Goal: Check status: Check status

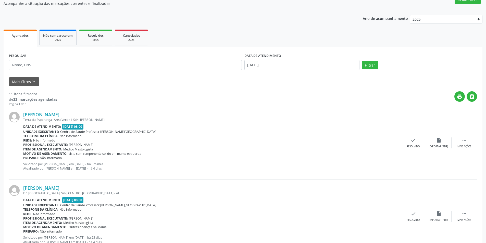
scroll to position [51, 0]
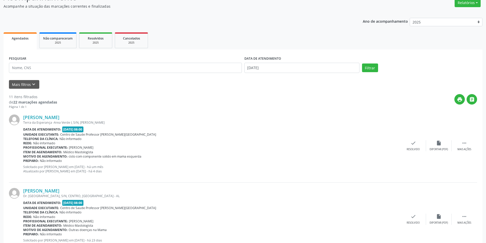
click at [22, 42] on link "Agendados" at bounding box center [20, 40] width 33 height 17
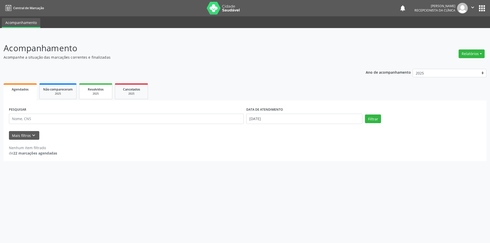
click at [92, 93] on div "2025" at bounding box center [95, 94] width 25 height 4
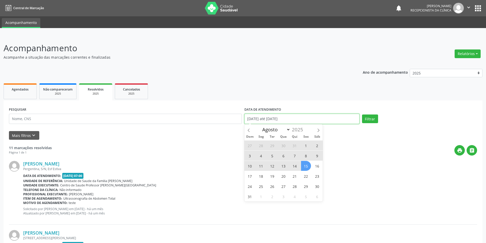
click at [304, 114] on input "[DATE] até [DATE]" at bounding box center [301, 119] width 115 height 10
click at [306, 163] on span "15" at bounding box center [306, 166] width 10 height 10
type input "[DATE]"
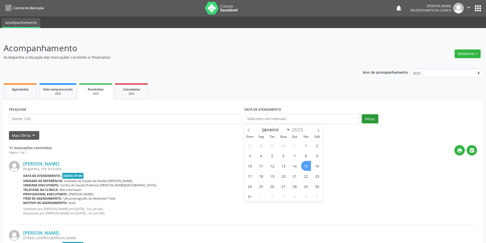
click at [374, 121] on button "Filtrar" at bounding box center [370, 118] width 16 height 9
click at [304, 119] on input "text" at bounding box center [301, 119] width 115 height 10
click at [304, 164] on span "15" at bounding box center [306, 166] width 10 height 10
type input "[DATE]"
click at [339, 157] on div "[PERSON_NAME] Pergentina, S/N, Esf Estiva Data de atendimento: [DATE] 07:00 Uni…" at bounding box center [243, 190] width 468 height 69
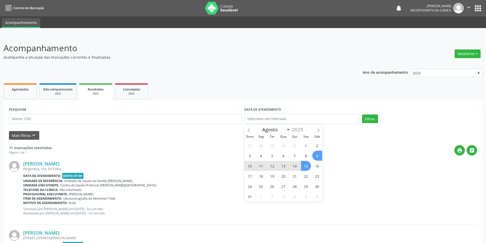
select select "7"
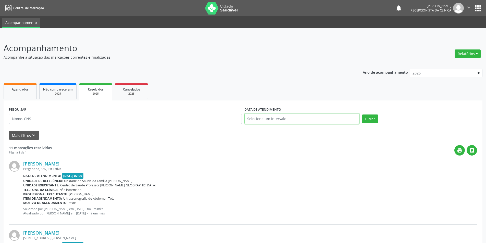
click at [289, 117] on input "text" at bounding box center [301, 119] width 115 height 10
click at [306, 165] on span "15" at bounding box center [306, 166] width 10 height 10
type input "[DATE]"
click at [361, 163] on div "[PERSON_NAME]" at bounding box center [250, 164] width 454 height 6
click at [297, 118] on input "text" at bounding box center [301, 119] width 115 height 10
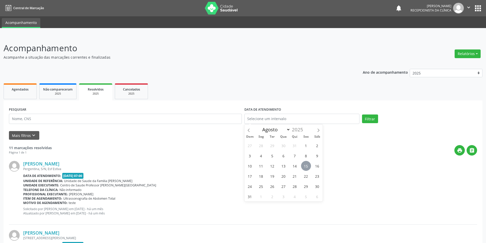
click at [305, 165] on span "15" at bounding box center [306, 166] width 10 height 10
type input "[DATE]"
click at [364, 119] on button "Filtrar" at bounding box center [370, 118] width 16 height 9
click at [25, 94] on link "Agendados" at bounding box center [20, 91] width 33 height 16
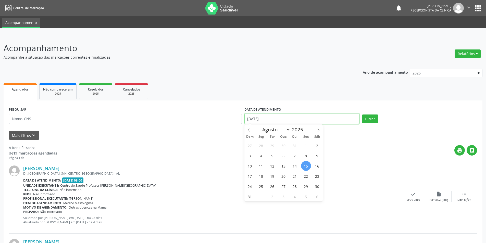
click at [291, 119] on input "[DATE]" at bounding box center [301, 119] width 115 height 10
click at [296, 168] on span "14" at bounding box center [295, 166] width 10 height 10
type input "14/08/2025"
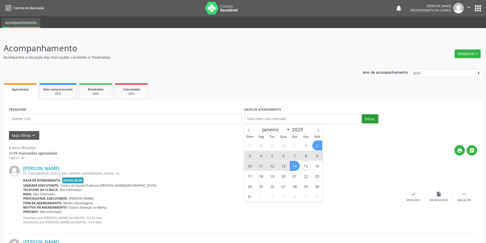
click at [370, 119] on button "Filtrar" at bounding box center [370, 118] width 16 height 9
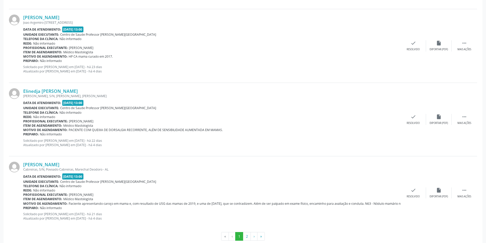
scroll to position [1039, 0]
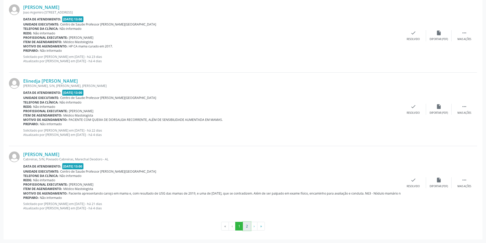
click at [246, 228] on button "2" at bounding box center [247, 226] width 8 height 9
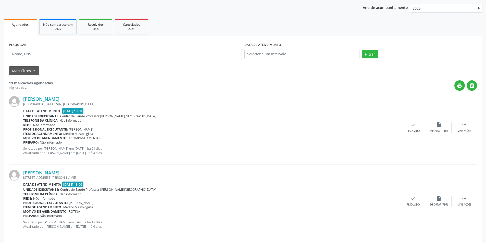
scroll to position [26, 0]
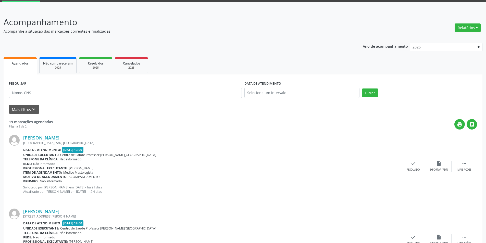
click at [25, 62] on span "Agendados" at bounding box center [20, 63] width 17 height 4
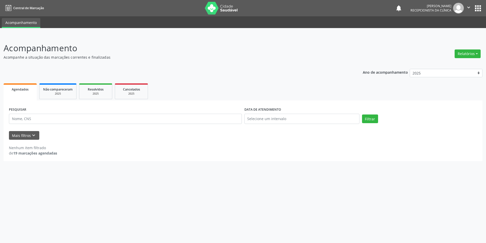
scroll to position [0, 0]
click at [307, 116] on input "text" at bounding box center [304, 119] width 116 height 10
click at [305, 166] on span "15" at bounding box center [306, 166] width 10 height 10
type input "[DATE]"
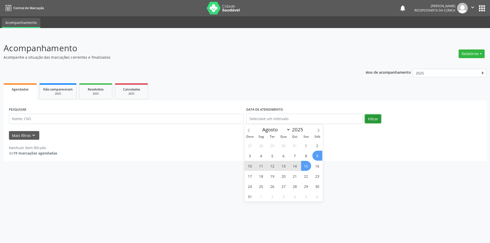
click at [367, 119] on button "Filtrar" at bounding box center [373, 118] width 16 height 9
